Goal: Find specific page/section: Find specific page/section

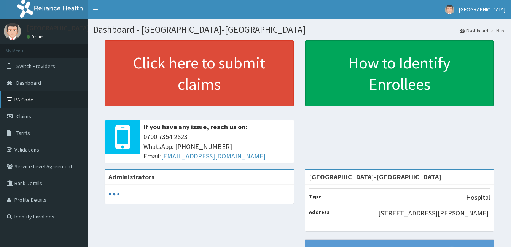
click at [33, 98] on link "PA Code" at bounding box center [43, 99] width 87 height 17
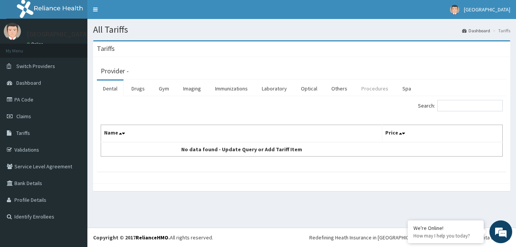
click at [377, 92] on link "Procedures" at bounding box center [374, 89] width 39 height 16
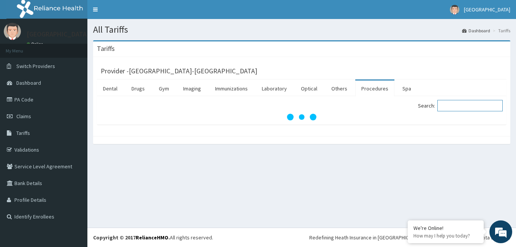
click at [462, 108] on input "Search:" at bounding box center [470, 105] width 65 height 11
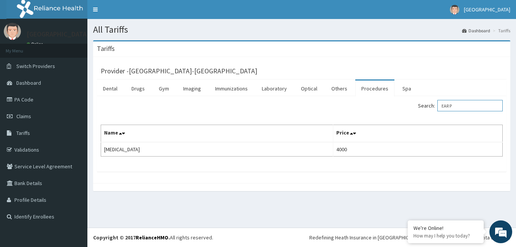
type input "EAR P"
click at [32, 97] on link "PA Code" at bounding box center [43, 99] width 87 height 17
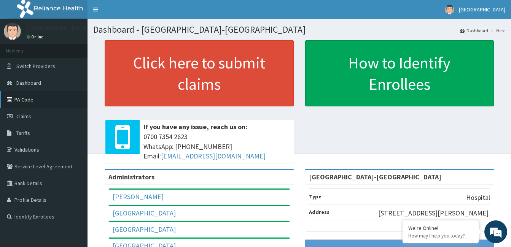
click at [67, 95] on link "PA Code" at bounding box center [43, 99] width 87 height 17
click at [44, 98] on link "PA Code" at bounding box center [43, 99] width 87 height 17
